Goal: Find specific page/section: Find specific page/section

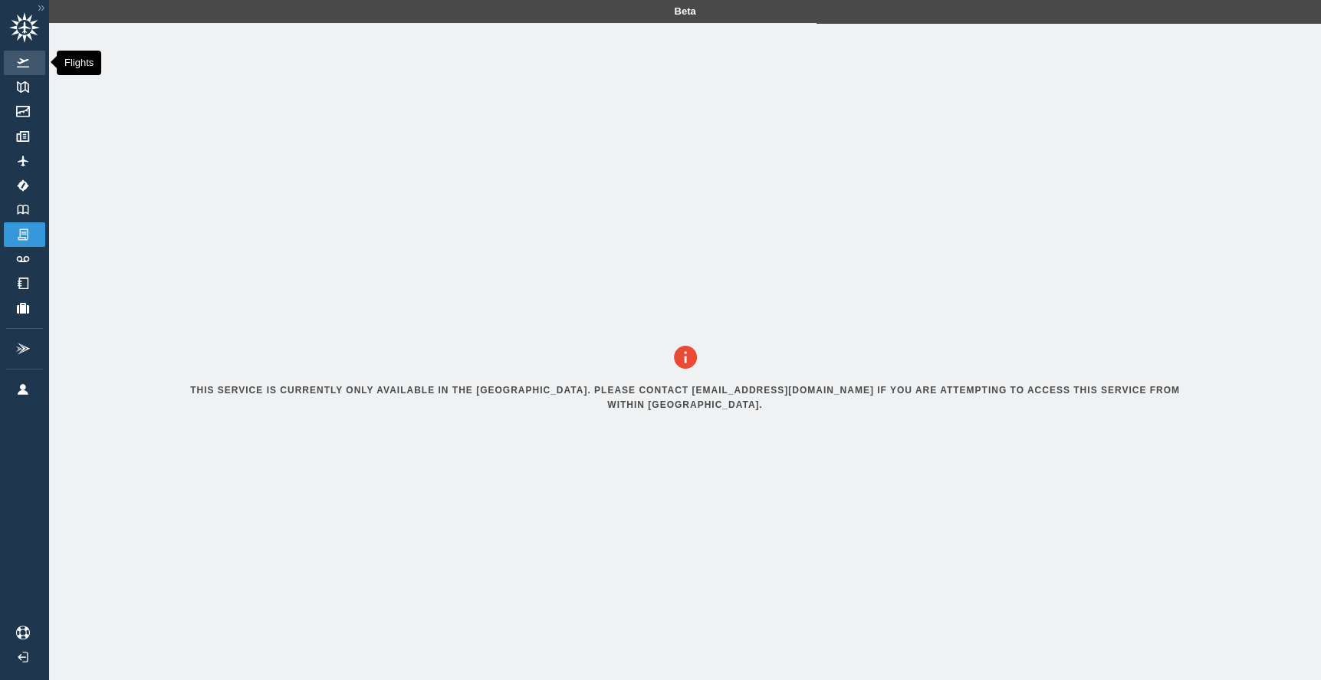
click at [21, 66] on img at bounding box center [23, 62] width 17 height 9
click at [25, 215] on link "Logbook" at bounding box center [24, 210] width 41 height 25
